Goal: Use online tool/utility: Utilize a website feature to perform a specific function

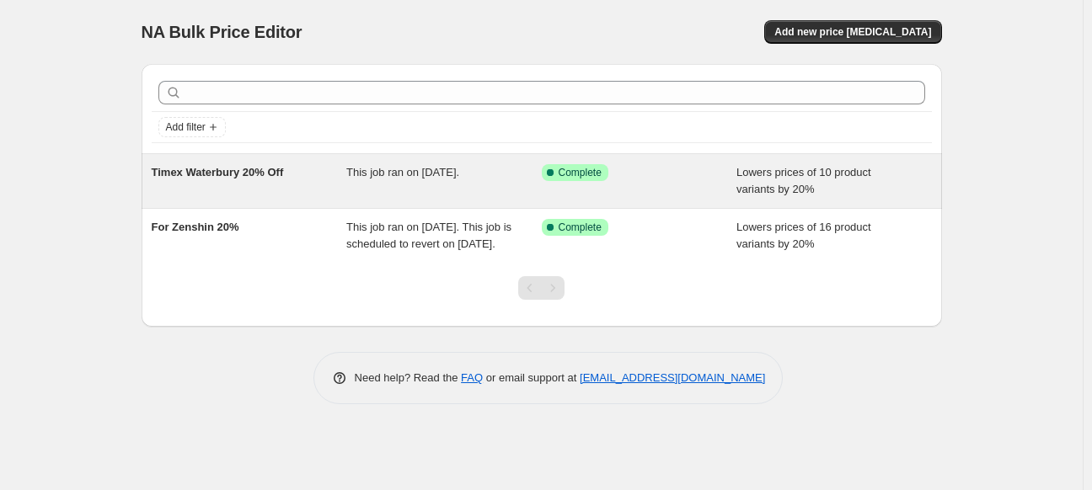
click at [222, 168] on span "Timex Waterbury 20% Off" at bounding box center [218, 172] width 132 height 13
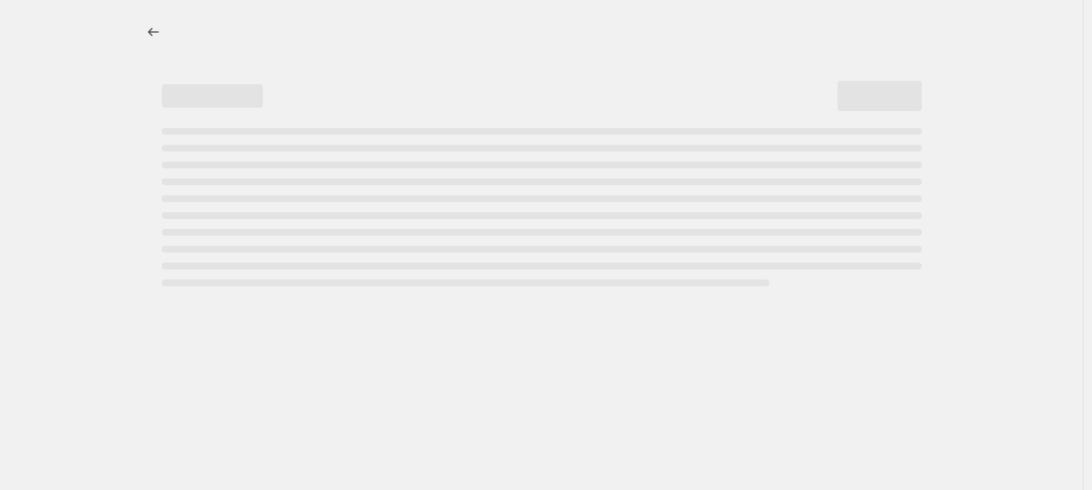
select select "percentage"
select select "tag"
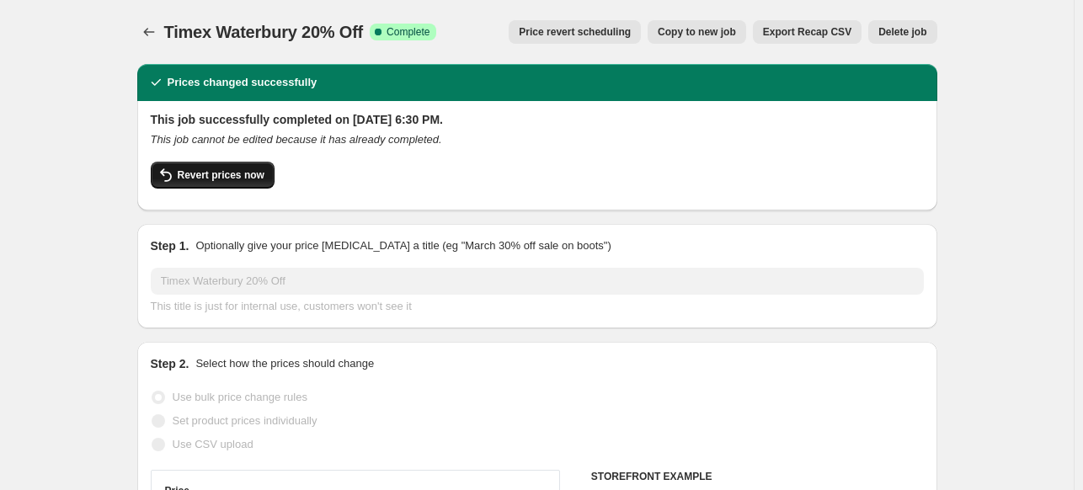
click at [216, 171] on span "Revert prices now" at bounding box center [221, 174] width 87 height 13
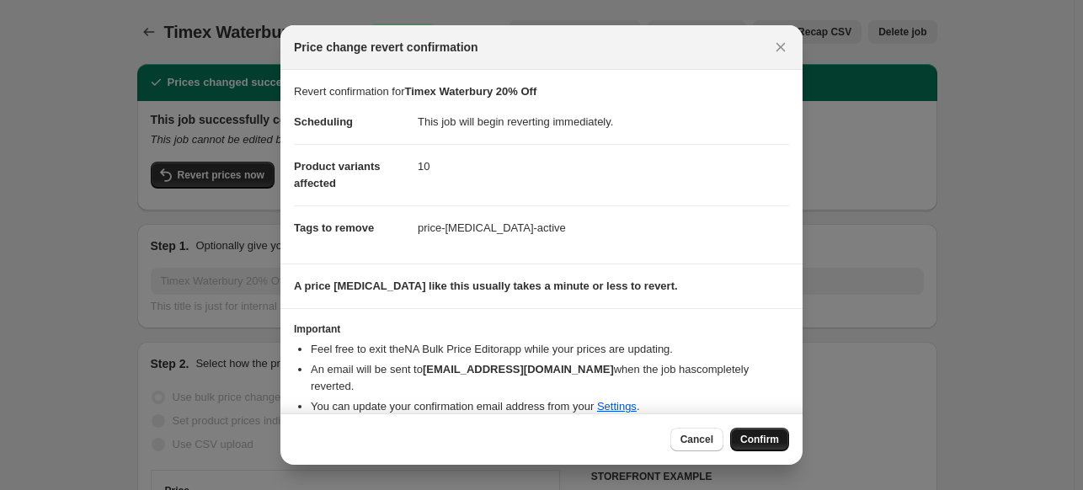
click at [764, 442] on span "Confirm" at bounding box center [759, 439] width 39 height 13
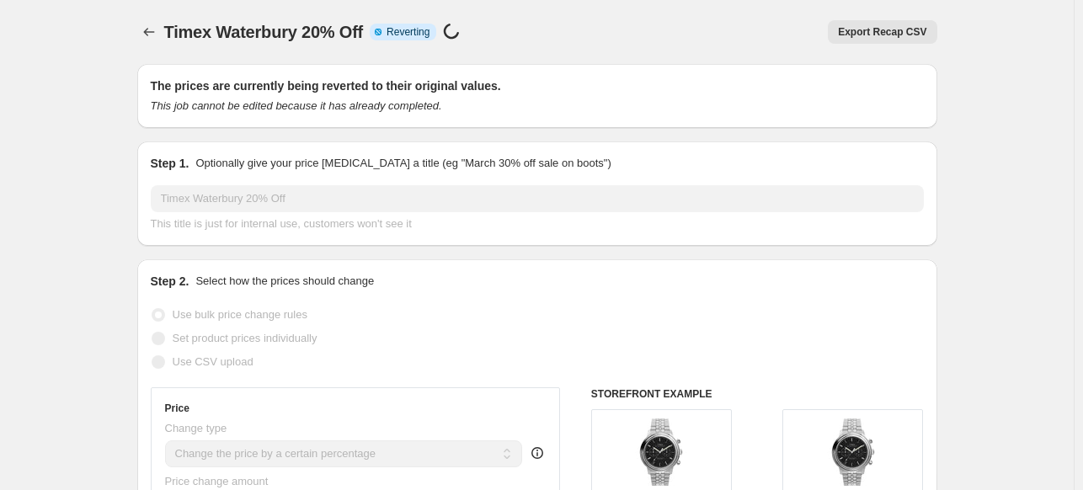
select select "percentage"
select select "tag"
